Goal: Ask a question: Seek information or help from site administrators or community

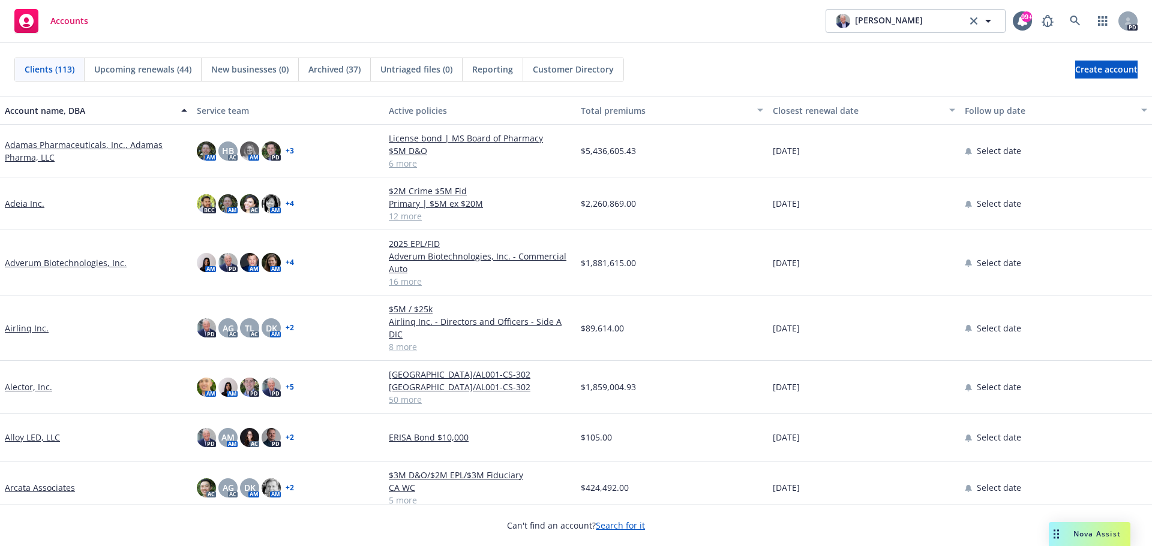
click at [1097, 534] on span "Nova Assist" at bounding box center [1096, 534] width 47 height 10
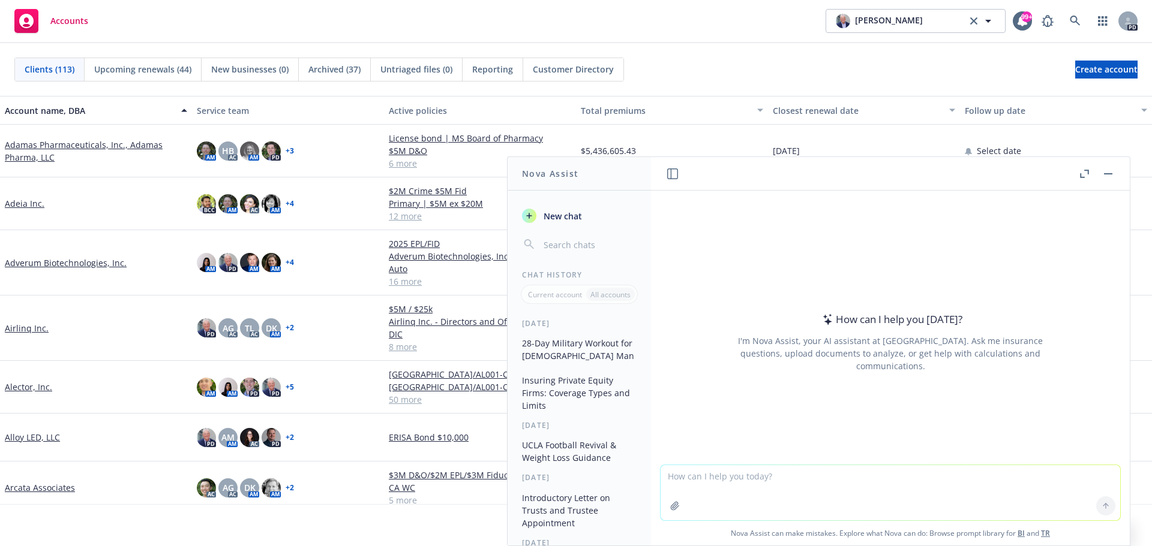
click at [1086, 169] on button "button" at bounding box center [1084, 174] width 14 height 14
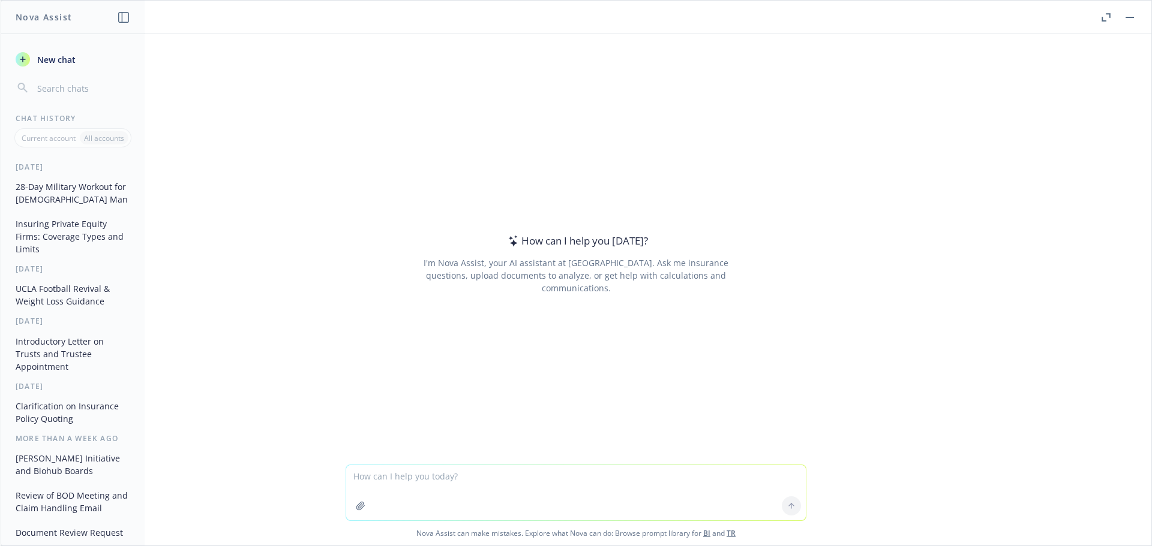
click at [364, 473] on textarea at bounding box center [576, 493] width 460 height 55
paste textarea "L ip d sitametco adi elitsedd eiusmodte incididun utlabo, etd mag aliqua enimad…"
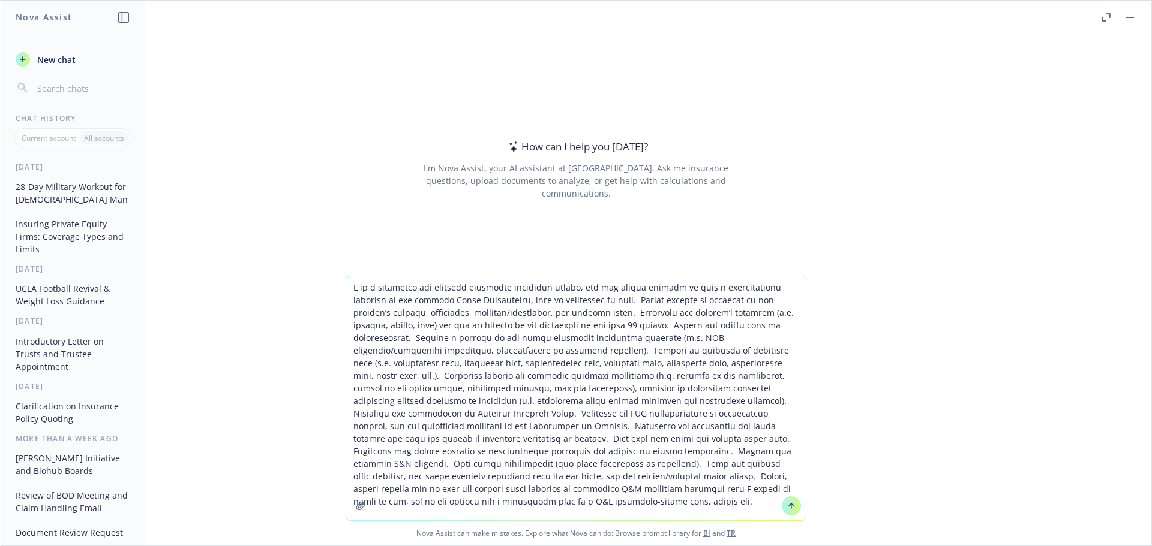
drag, startPoint x: 412, startPoint y: 299, endPoint x: 480, endPoint y: 296, distance: 69.1
click at [480, 296] on textarea at bounding box center [576, 399] width 460 height 244
type textarea "L ip d sitametco adi elitsedd eiusmodte incididun utlabo, etd mag aliqua enimad…"
click at [791, 507] on icon at bounding box center [791, 506] width 0 height 5
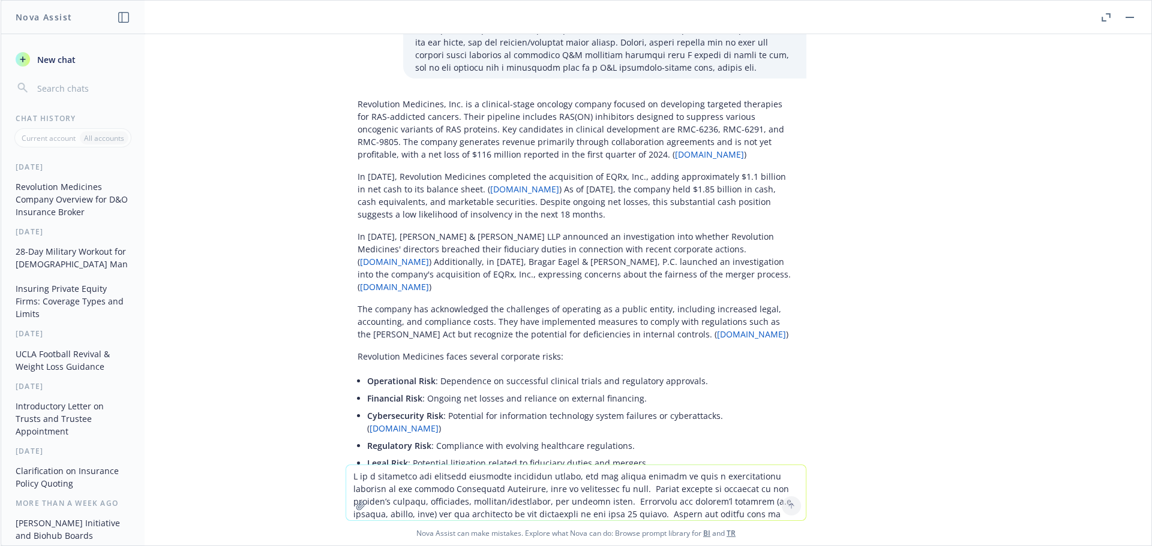
scroll to position [240, 0]
